Goal: Task Accomplishment & Management: Manage account settings

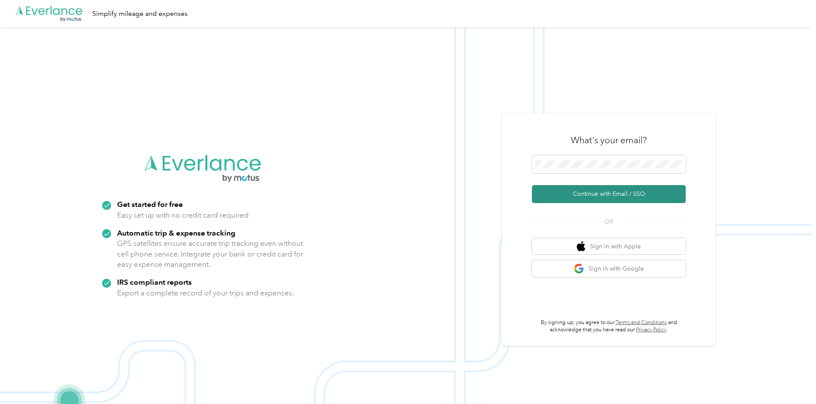
click at [582, 191] on button "Continue with Email / SSO" at bounding box center [609, 194] width 154 height 18
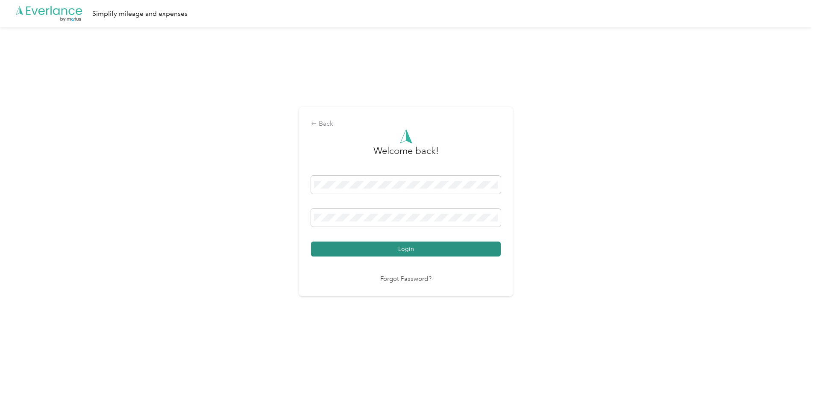
click at [396, 245] on button "Login" at bounding box center [406, 248] width 190 height 15
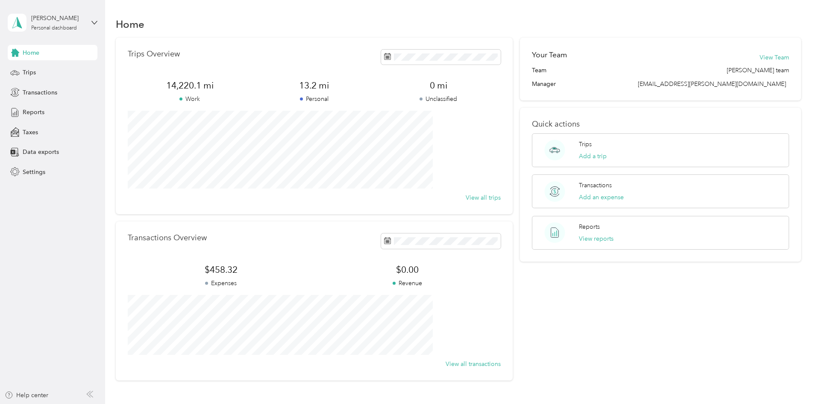
click at [26, 51] on span "Home" at bounding box center [31, 52] width 17 height 9
click at [26, 69] on span "Trips" at bounding box center [29, 72] width 13 height 9
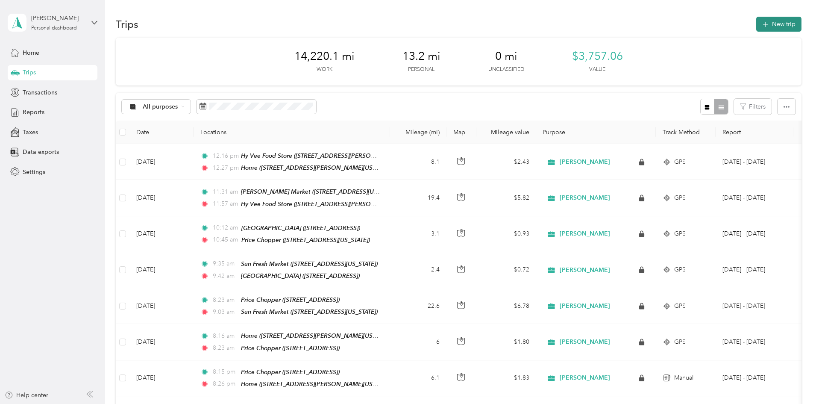
click at [756, 23] on button "New trip" at bounding box center [778, 24] width 45 height 15
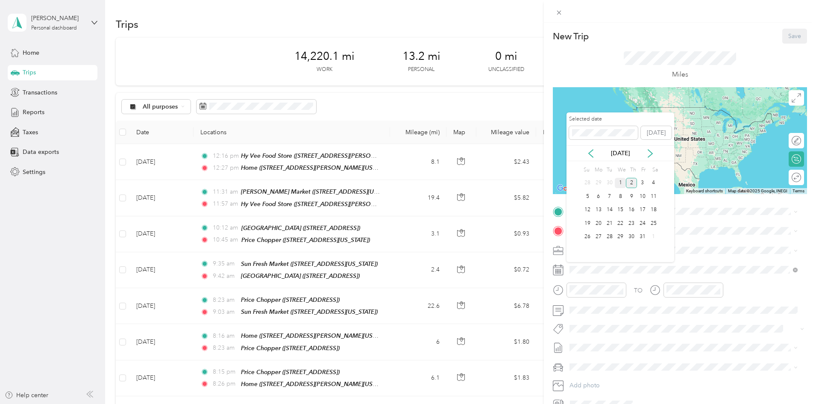
click at [621, 182] on div "1" at bounding box center [620, 183] width 11 height 11
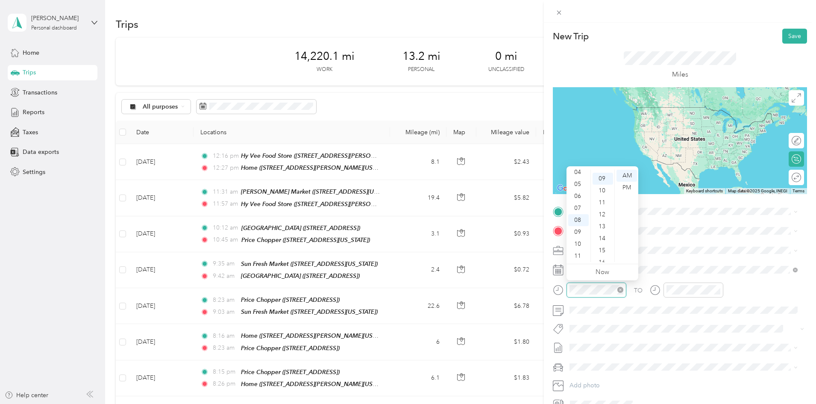
scroll to position [108, 0]
click at [581, 194] on div "06" at bounding box center [578, 196] width 21 height 12
click at [604, 252] on div "30" at bounding box center [602, 255] width 21 height 12
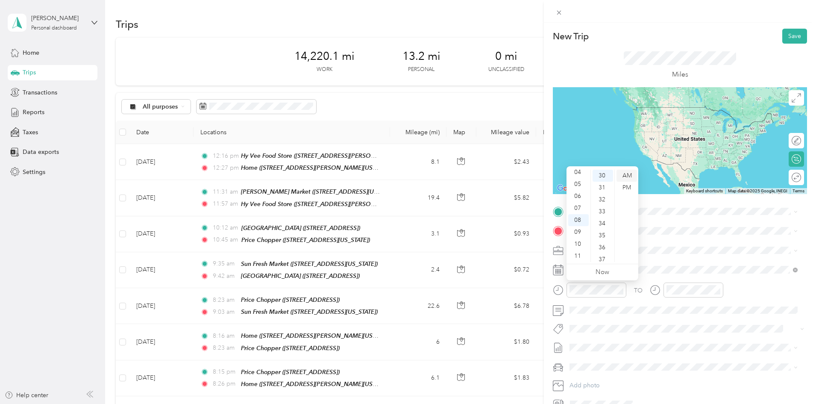
click at [629, 176] on div "AM" at bounding box center [626, 176] width 21 height 12
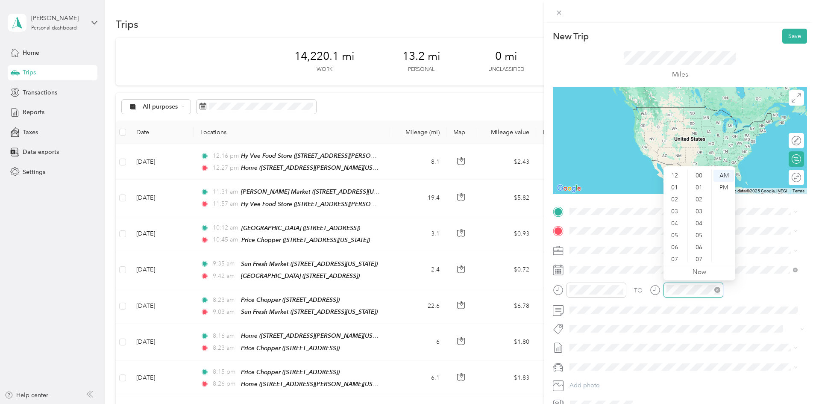
scroll to position [51, 0]
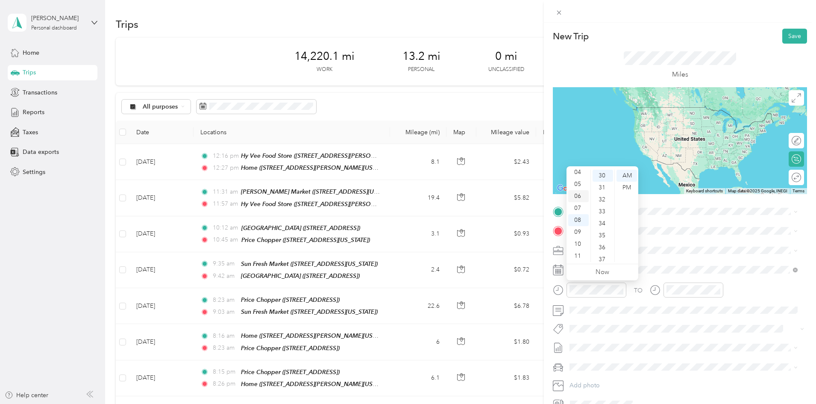
click at [578, 197] on div "06" at bounding box center [578, 196] width 21 height 12
click at [575, 194] on div "06" at bounding box center [578, 196] width 21 height 12
click at [630, 175] on div "AM" at bounding box center [626, 176] width 21 height 12
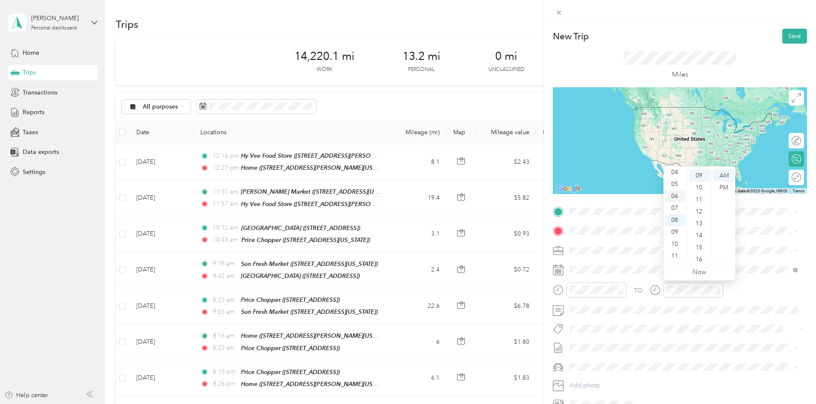
click at [675, 197] on div "06" at bounding box center [675, 196] width 21 height 12
click at [699, 221] on div "40" at bounding box center [699, 220] width 21 height 12
click at [604, 318] on span "[STREET_ADDRESS][PERSON_NAME][US_STATE]" at bounding box center [652, 314] width 133 height 7
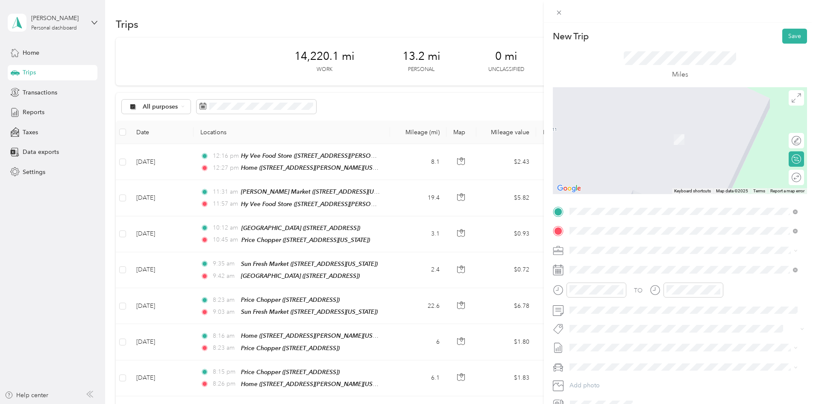
click at [604, 269] on div "TEAM Price Chopper [STREET_ADDRESS]" at bounding box center [621, 271] width 70 height 21
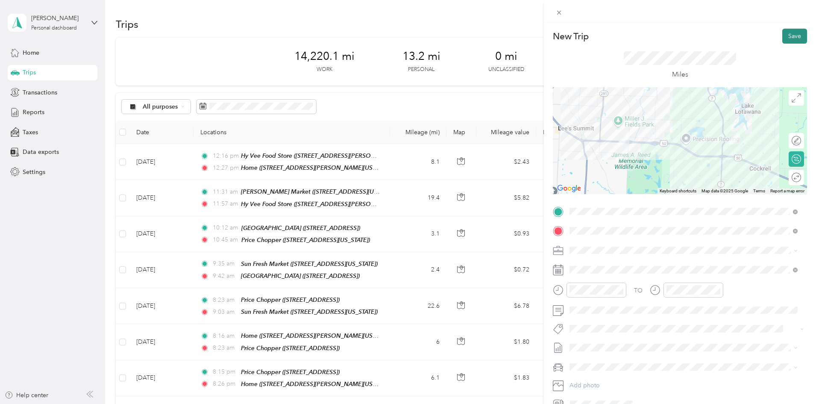
click at [786, 38] on button "Save" at bounding box center [794, 36] width 25 height 15
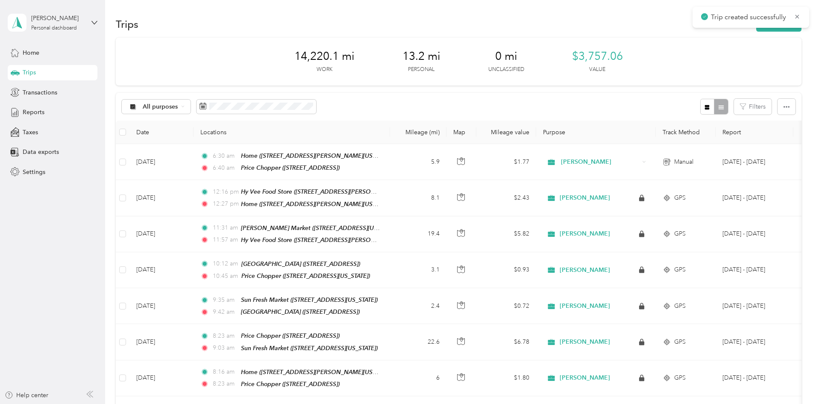
click at [799, 17] on icon at bounding box center [797, 17] width 7 height 8
click at [756, 22] on button "New trip" at bounding box center [778, 24] width 45 height 15
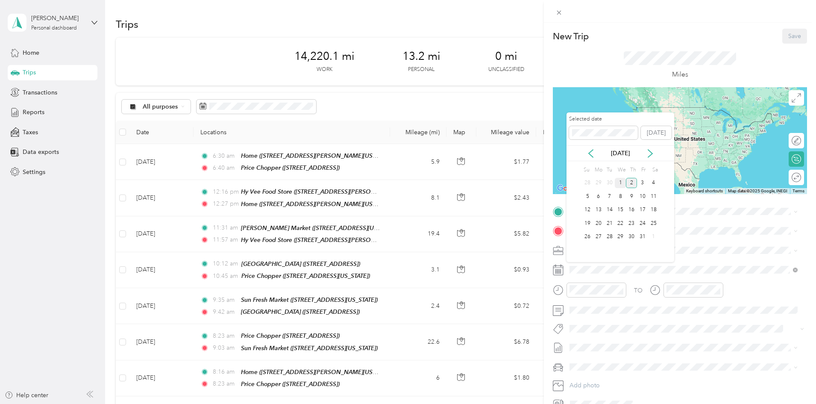
click at [624, 184] on div "1" at bounding box center [620, 183] width 11 height 11
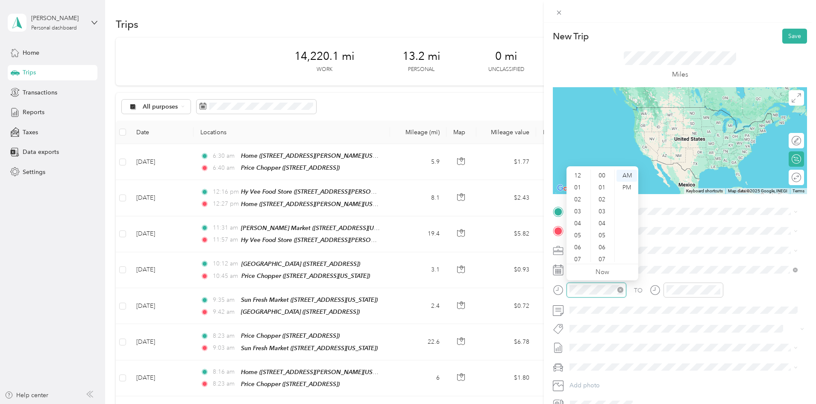
scroll to position [51, 0]
click at [579, 197] on div "06" at bounding box center [578, 196] width 21 height 12
click at [572, 195] on div "06" at bounding box center [578, 196] width 21 height 12
click at [602, 238] on div "45" at bounding box center [602, 238] width 21 height 12
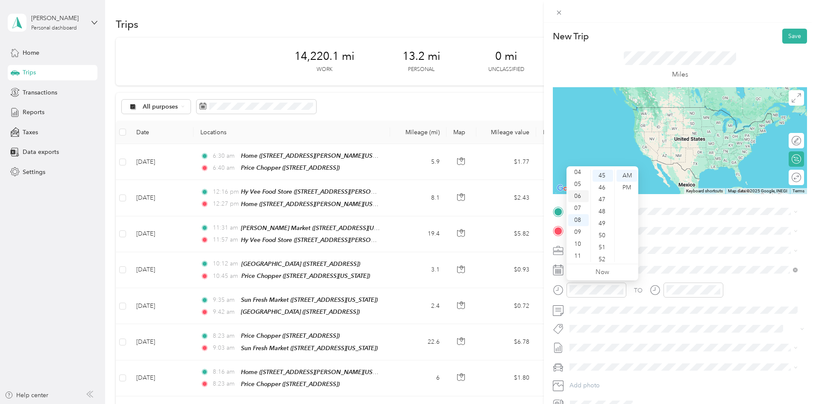
click at [578, 194] on div "06" at bounding box center [578, 196] width 21 height 12
click at [607, 175] on div "45" at bounding box center [602, 176] width 21 height 12
click at [629, 174] on div "AM" at bounding box center [626, 176] width 21 height 12
click at [613, 257] on span "[STREET_ADDRESS]" at bounding box center [613, 257] width 54 height 7
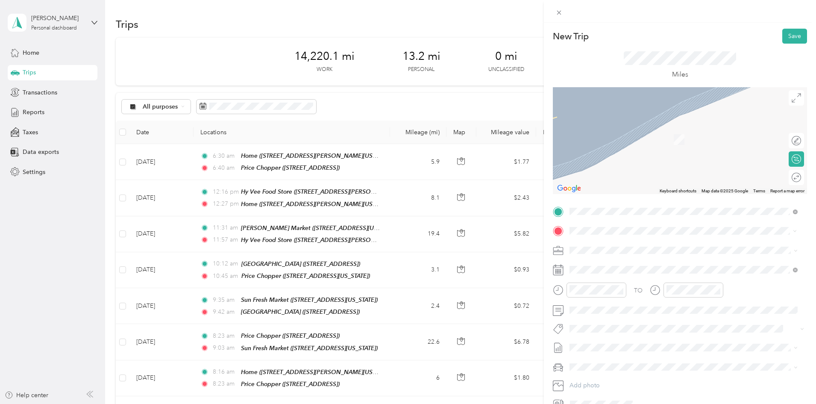
click at [627, 273] on span "[STREET_ADDRESS]" at bounding box center [613, 273] width 54 height 7
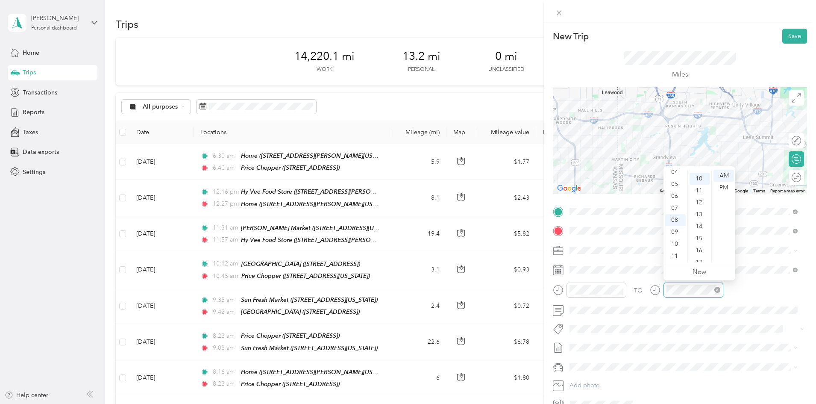
scroll to position [120, 0]
click at [674, 206] on div "07" at bounding box center [675, 208] width 21 height 12
click at [698, 244] on div "48" at bounding box center [699, 244] width 21 height 12
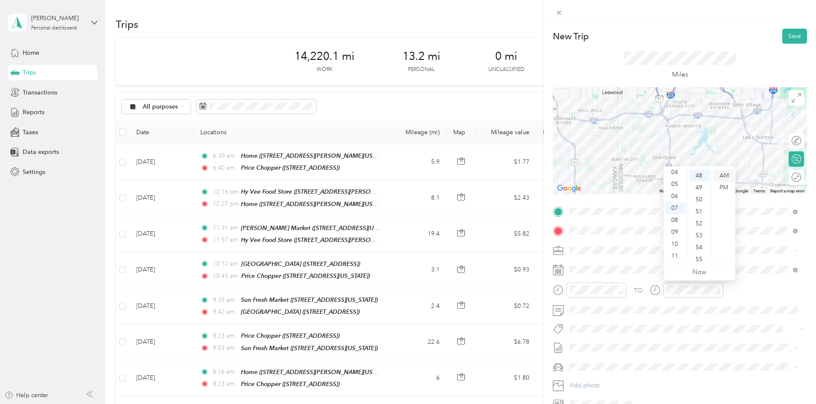
click at [722, 171] on div "AM" at bounding box center [723, 176] width 21 height 12
click at [780, 283] on div "TO" at bounding box center [680, 292] width 254 height 21
click at [786, 35] on button "Save" at bounding box center [794, 36] width 25 height 15
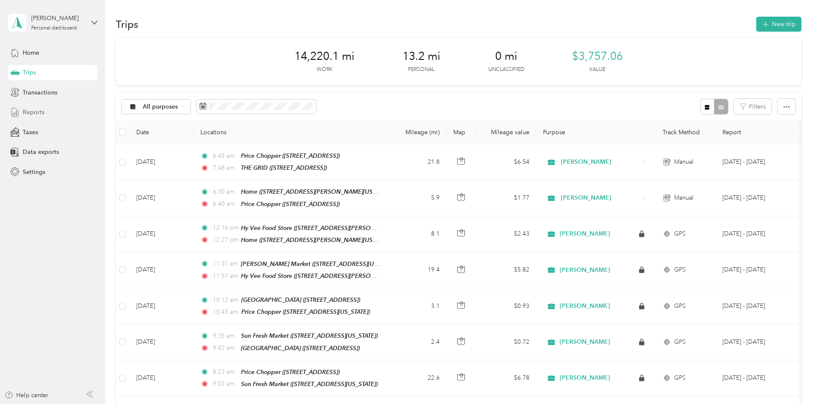
click at [35, 119] on div "Home Trips Transactions Reports Taxes Data exports Settings" at bounding box center [53, 112] width 90 height 135
click at [36, 110] on span "Reports" at bounding box center [34, 112] width 22 height 9
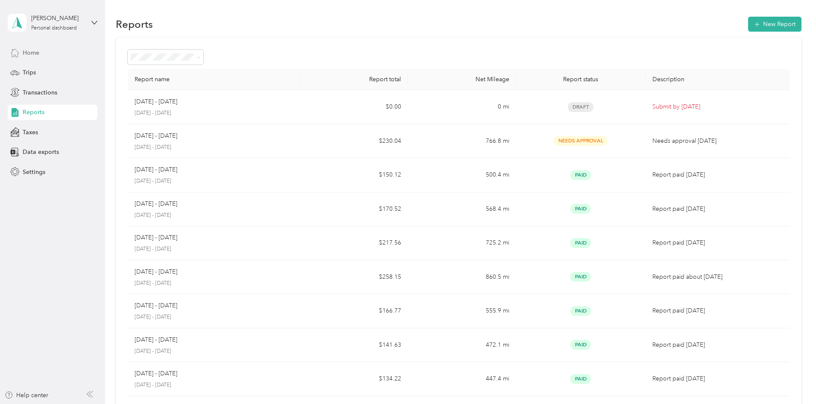
click at [30, 55] on span "Home" at bounding box center [31, 52] width 17 height 9
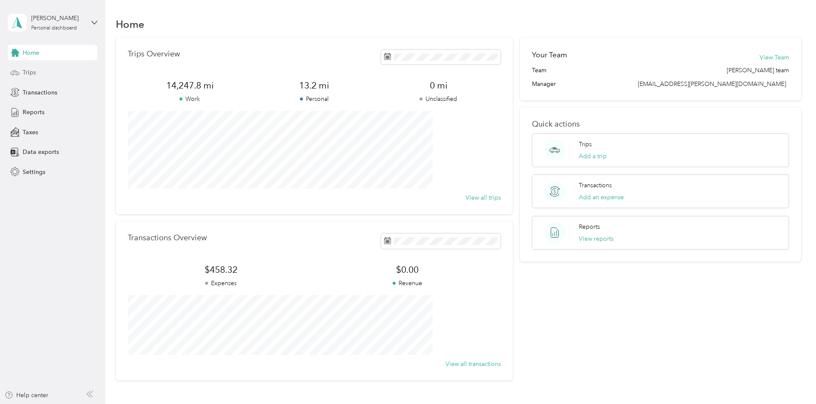
click at [38, 70] on div "Trips" at bounding box center [53, 72] width 90 height 15
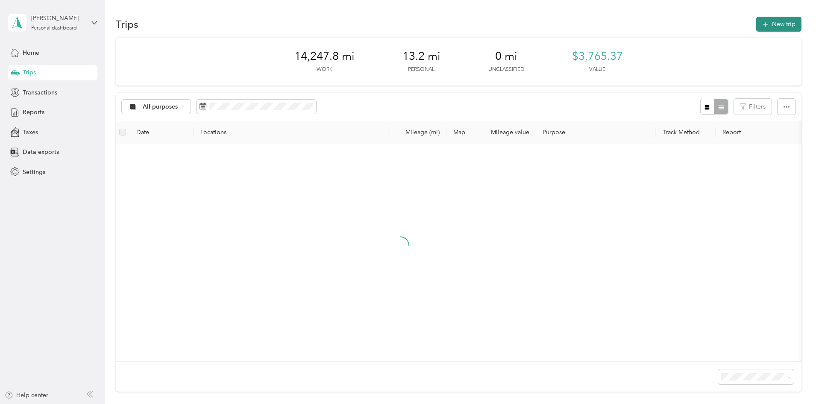
click at [756, 21] on button "New trip" at bounding box center [778, 24] width 45 height 15
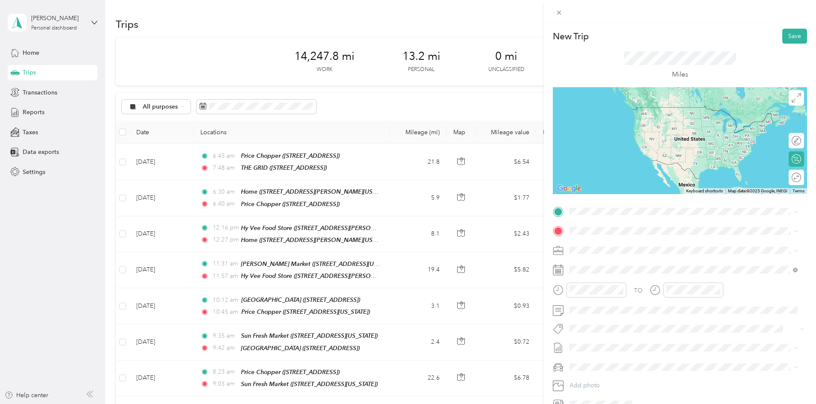
click at [625, 254] on span "[STREET_ADDRESS]" at bounding box center [613, 252] width 54 height 7
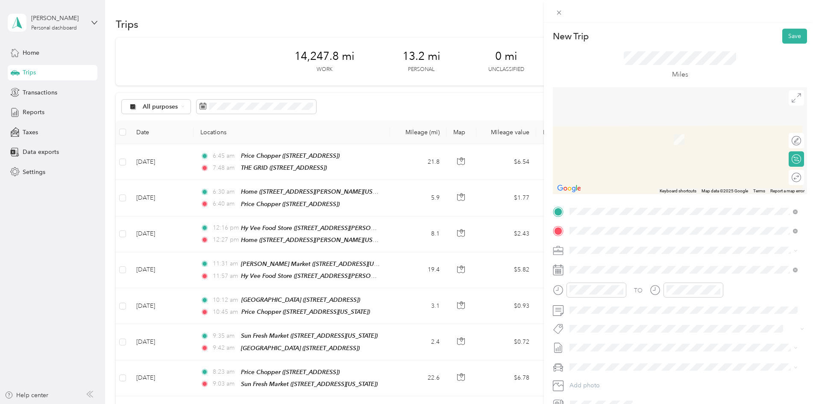
click at [616, 300] on div "TEAM Hy Vee Food Store [STREET_ADDRESS][PERSON_NAME]" at bounding box center [637, 300] width 102 height 21
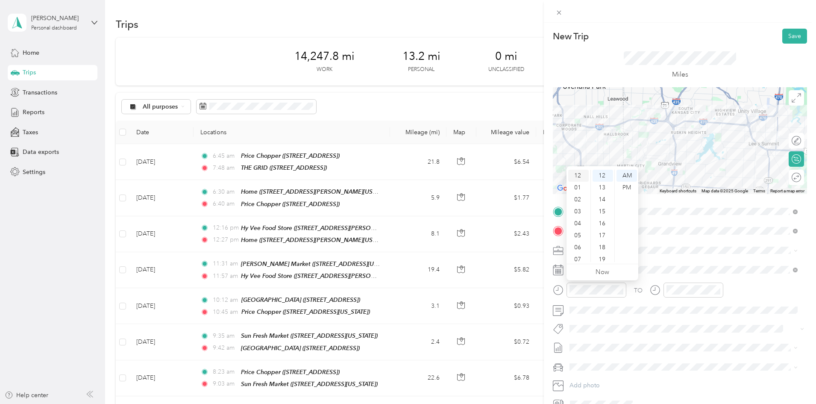
click at [576, 176] on div "12" at bounding box center [578, 176] width 21 height 12
click at [602, 195] on div "36" at bounding box center [602, 193] width 21 height 12
click at [625, 185] on div "PM" at bounding box center [626, 188] width 21 height 12
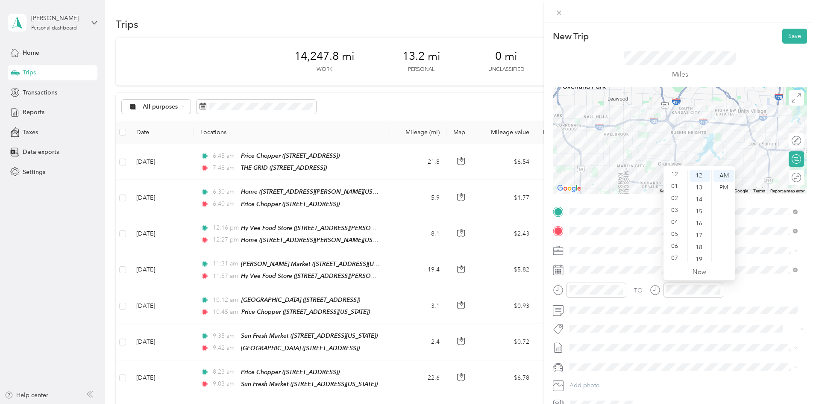
scroll to position [0, 0]
click at [672, 186] on div "01" at bounding box center [675, 188] width 21 height 12
click at [702, 179] on div "11" at bounding box center [699, 181] width 21 height 12
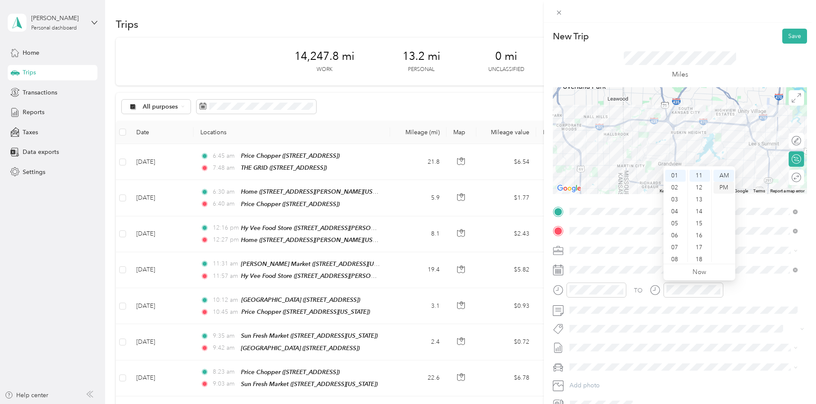
click at [728, 187] on div "PM" at bounding box center [723, 188] width 21 height 12
click at [785, 294] on div "TO" at bounding box center [680, 292] width 254 height 21
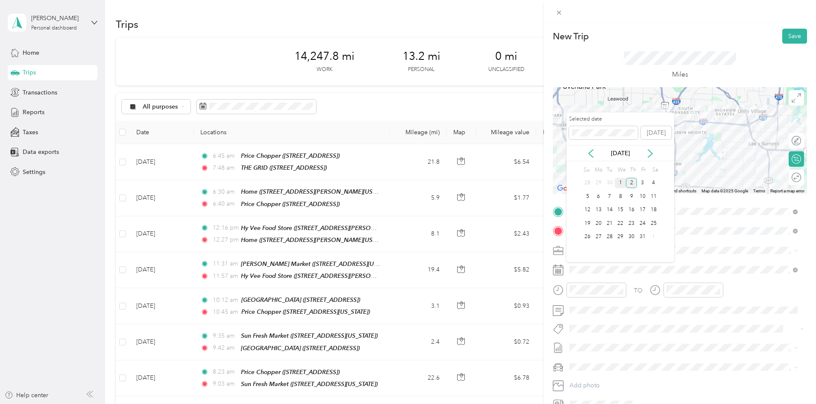
click at [622, 181] on div "1" at bounding box center [620, 183] width 11 height 11
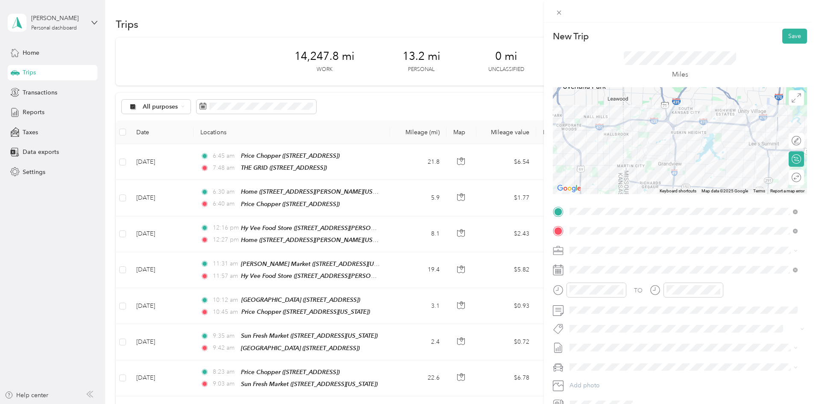
click at [659, 319] on div "TO Add photo" at bounding box center [680, 308] width 254 height 206
click at [786, 38] on button "Save" at bounding box center [794, 36] width 25 height 15
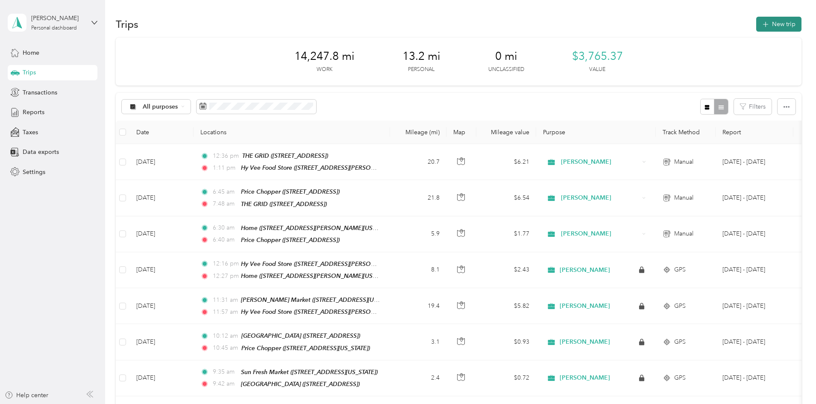
click at [760, 23] on icon "button" at bounding box center [765, 25] width 10 height 10
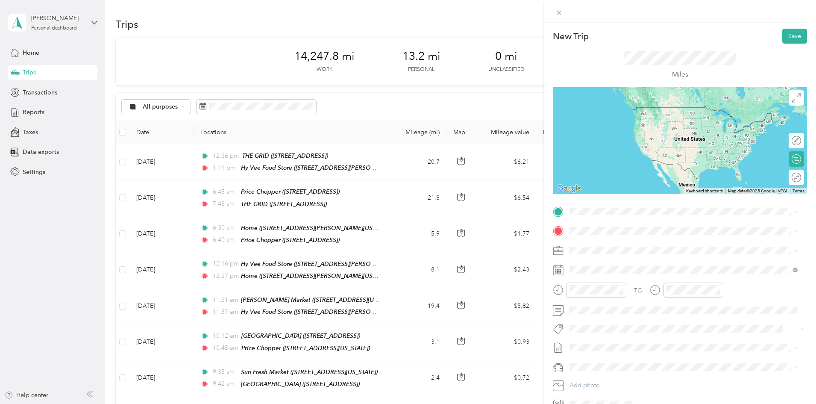
click at [617, 257] on span "[STREET_ADDRESS][PERSON_NAME]" at bounding box center [637, 255] width 102 height 7
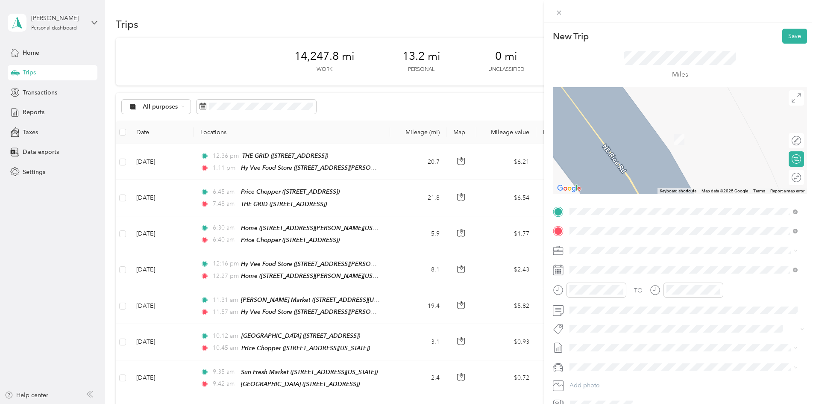
click at [628, 269] on div "Home [STREET_ADDRESS][PERSON_NAME][US_STATE]" at bounding box center [652, 270] width 133 height 18
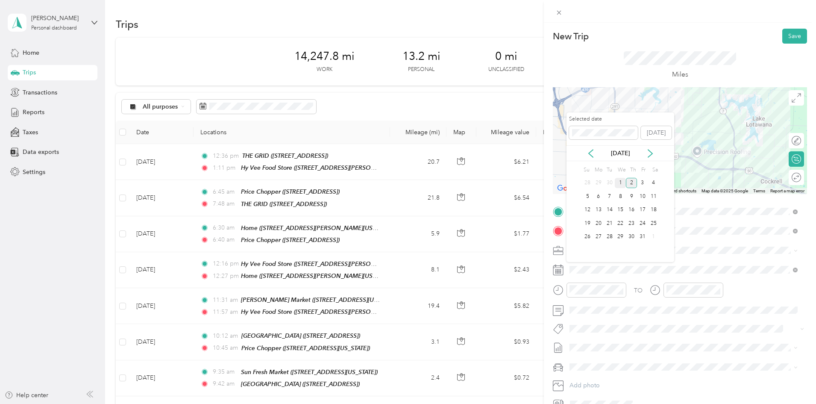
click at [616, 185] on div "1" at bounding box center [620, 183] width 11 height 11
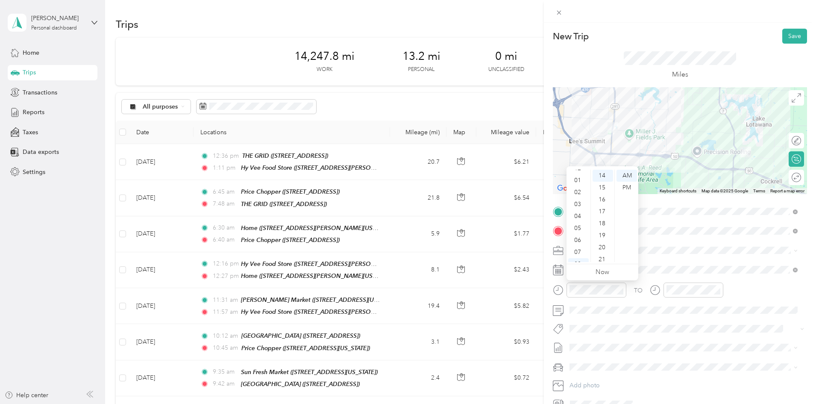
scroll to position [0, 0]
click at [579, 185] on div "01" at bounding box center [578, 188] width 21 height 12
click at [600, 255] on div "32" at bounding box center [602, 257] width 21 height 12
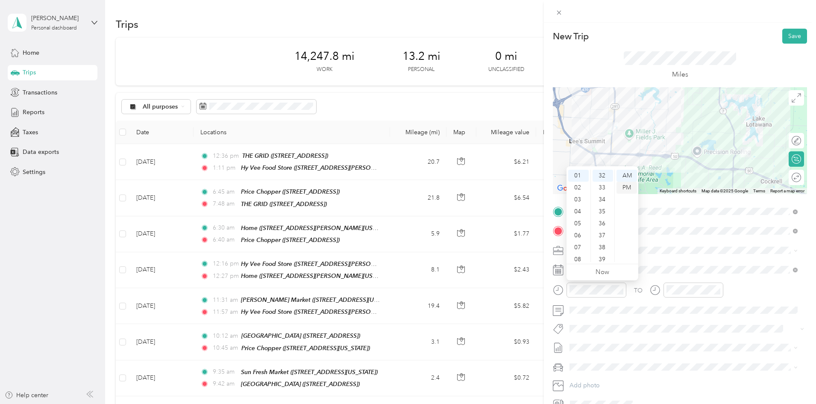
click at [628, 188] on div "PM" at bounding box center [626, 188] width 21 height 12
click at [674, 185] on div "01" at bounding box center [675, 188] width 21 height 12
click at [698, 246] on div "45" at bounding box center [699, 247] width 21 height 12
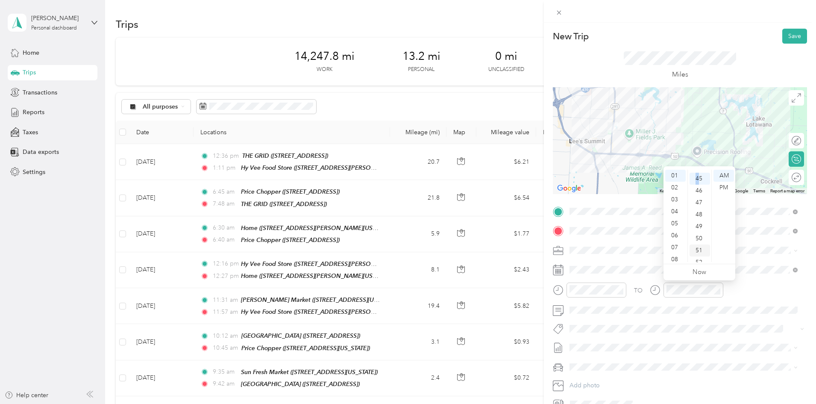
scroll to position [538, 0]
click at [724, 185] on div "PM" at bounding box center [723, 188] width 21 height 12
click at [758, 281] on div "TO Add photo" at bounding box center [680, 308] width 254 height 206
click at [794, 31] on button "Save" at bounding box center [794, 36] width 25 height 15
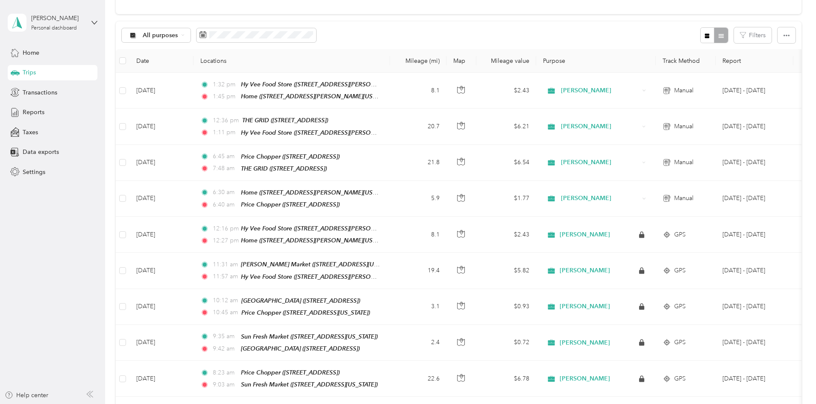
scroll to position [0, 0]
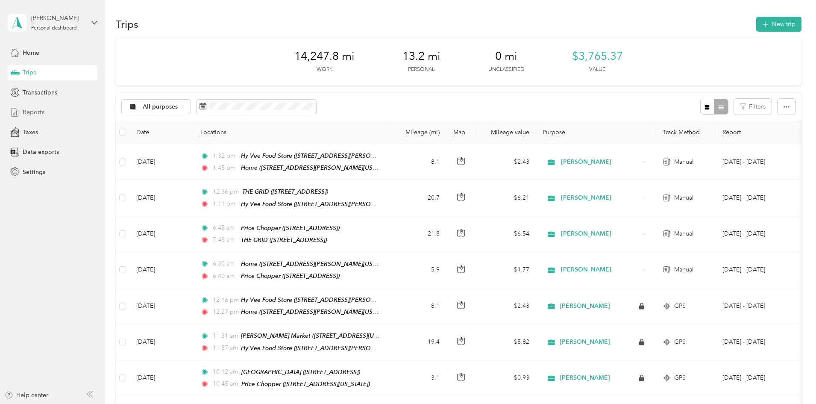
click at [31, 113] on span "Reports" at bounding box center [34, 112] width 22 height 9
